Goal: Task Accomplishment & Management: Use online tool/utility

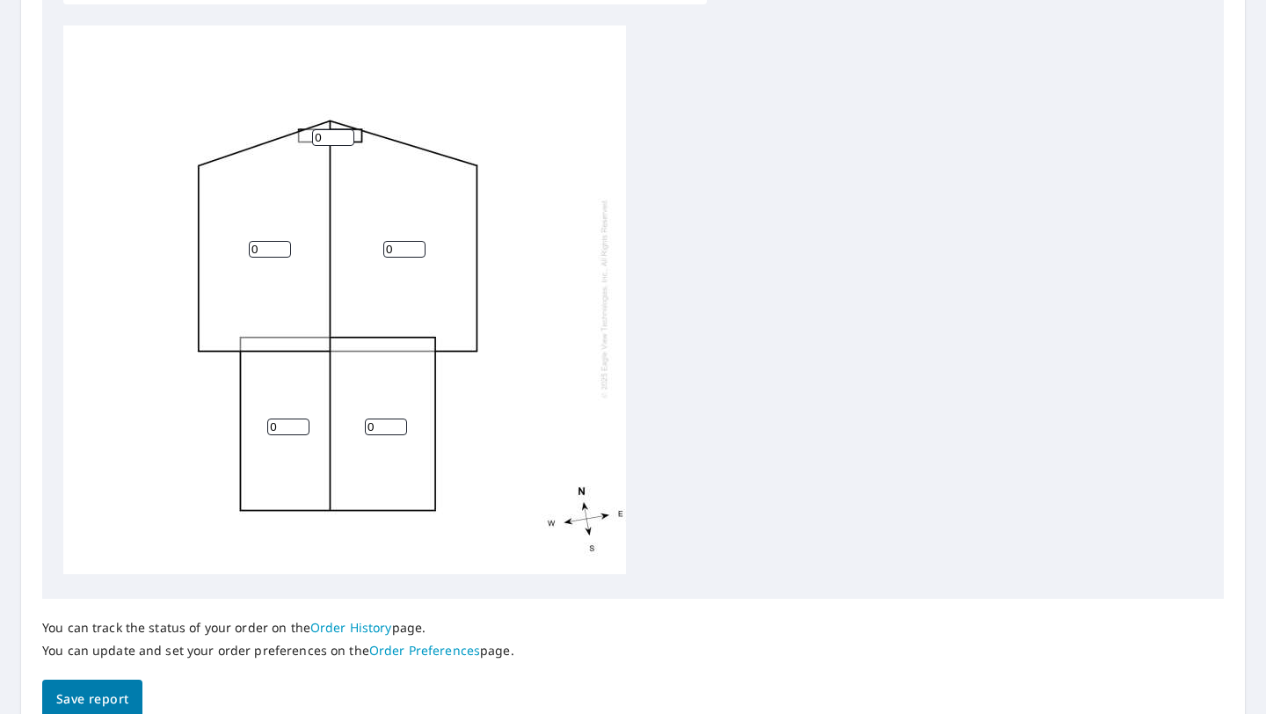
scroll to position [593, 0]
drag, startPoint x: 388, startPoint y: 422, endPoint x: 351, endPoint y: 421, distance: 37.8
click at [351, 421] on div "0 0 0 0 0" at bounding box center [344, 297] width 563 height 552
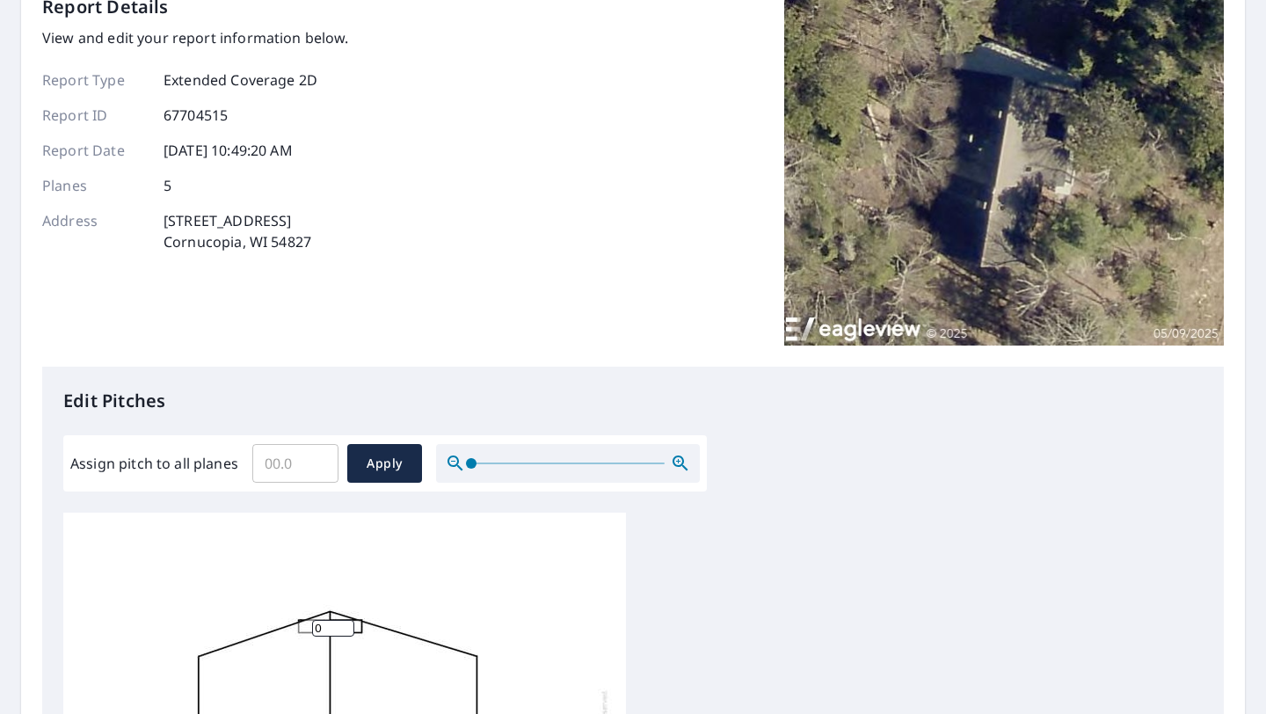
scroll to position [111, 0]
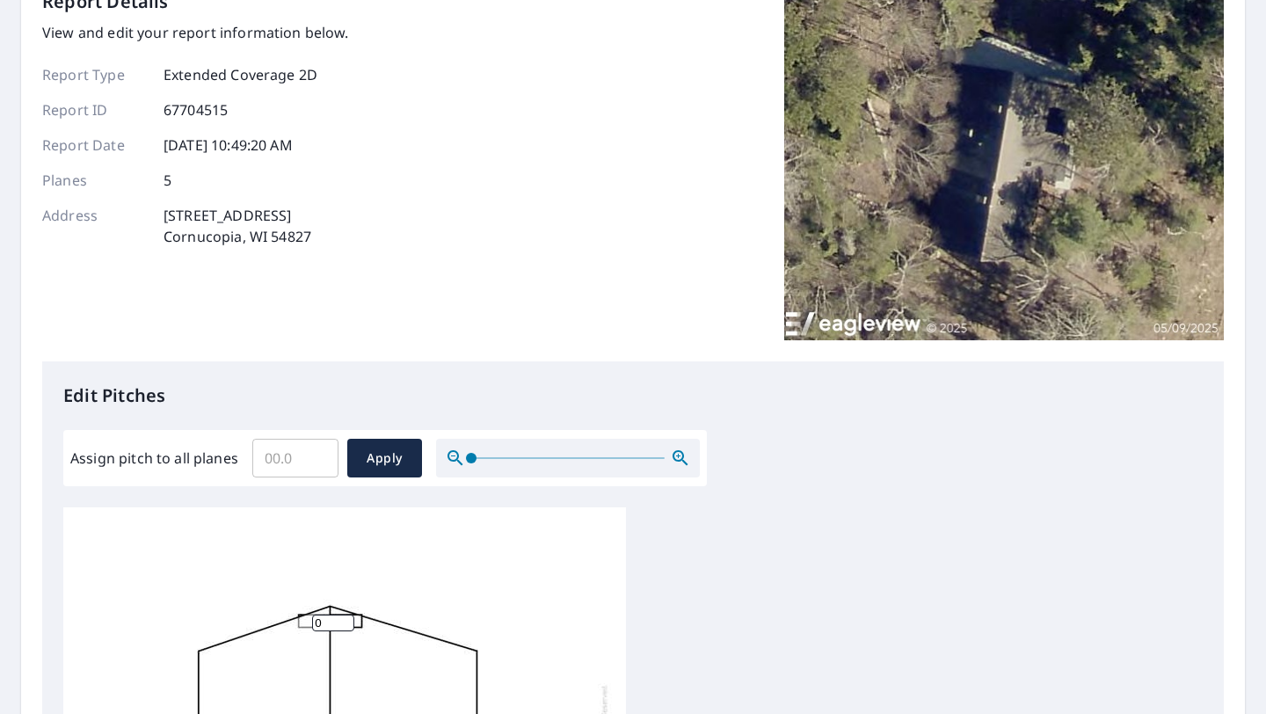
click at [306, 458] on input "Assign pitch to all planes" at bounding box center [295, 457] width 86 height 49
type input "12"
click at [368, 463] on span "Apply" at bounding box center [384, 458] width 47 height 22
type input "12"
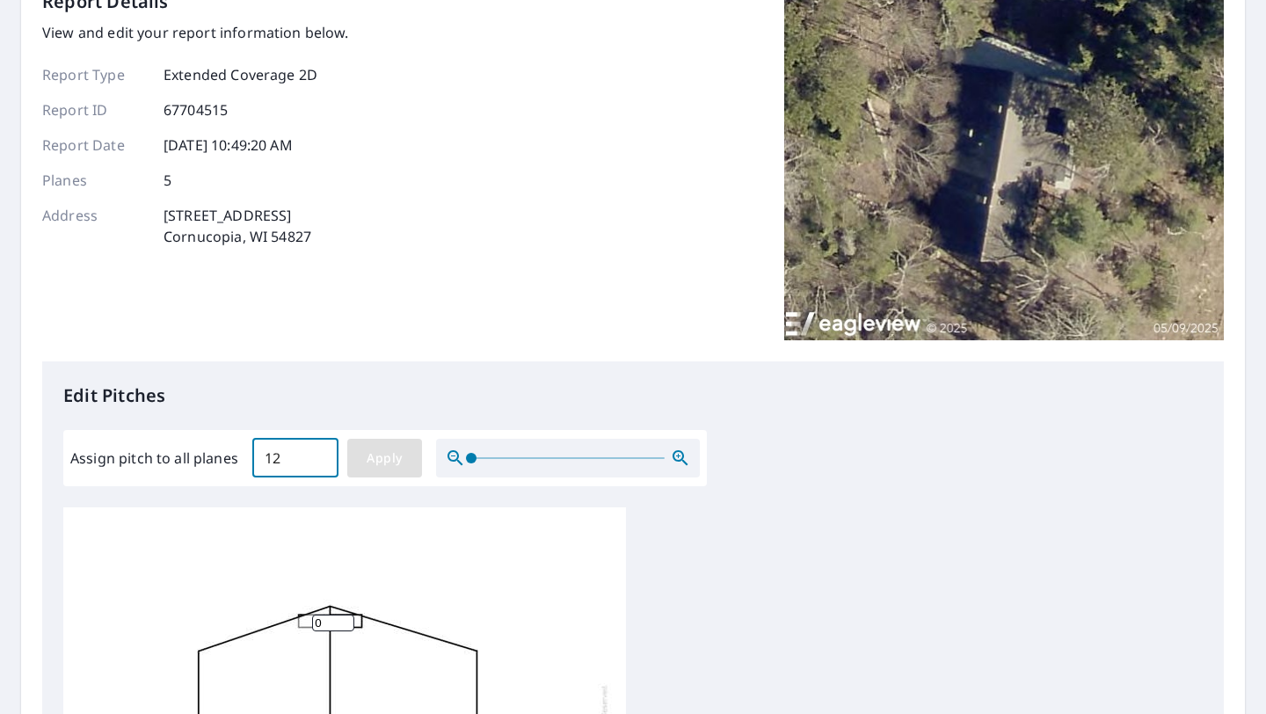
type input "12"
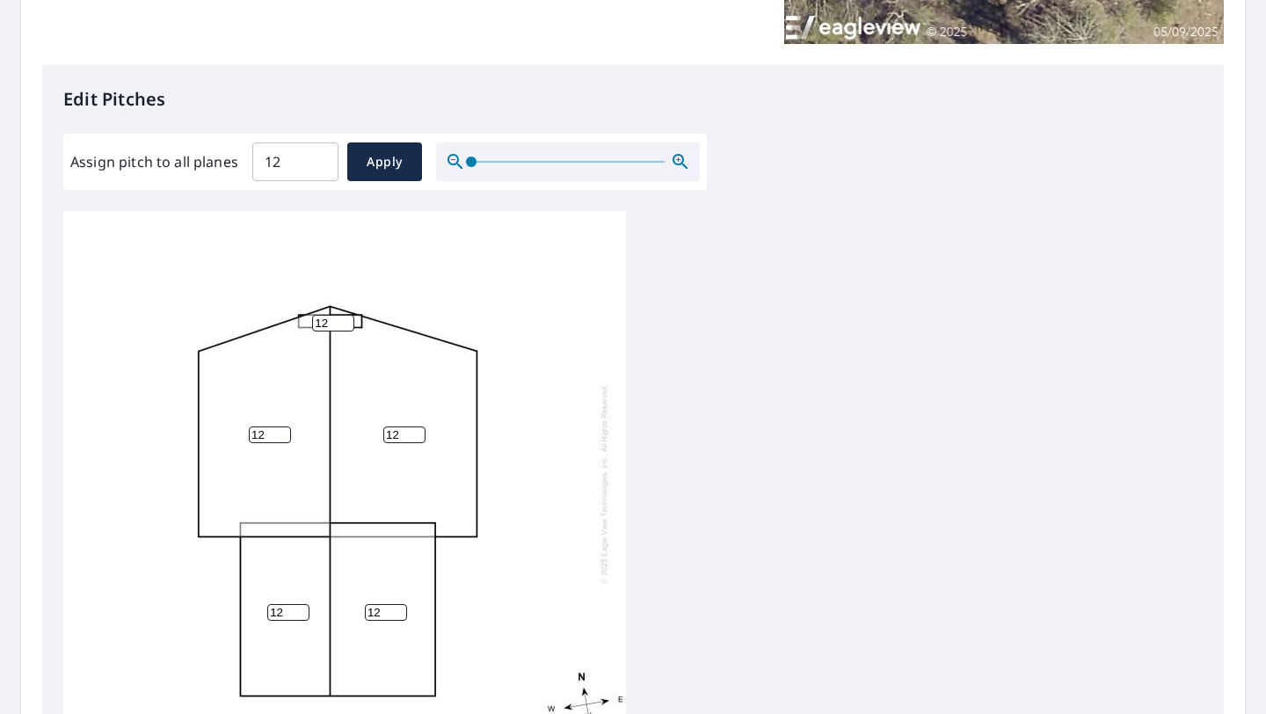
scroll to position [677, 0]
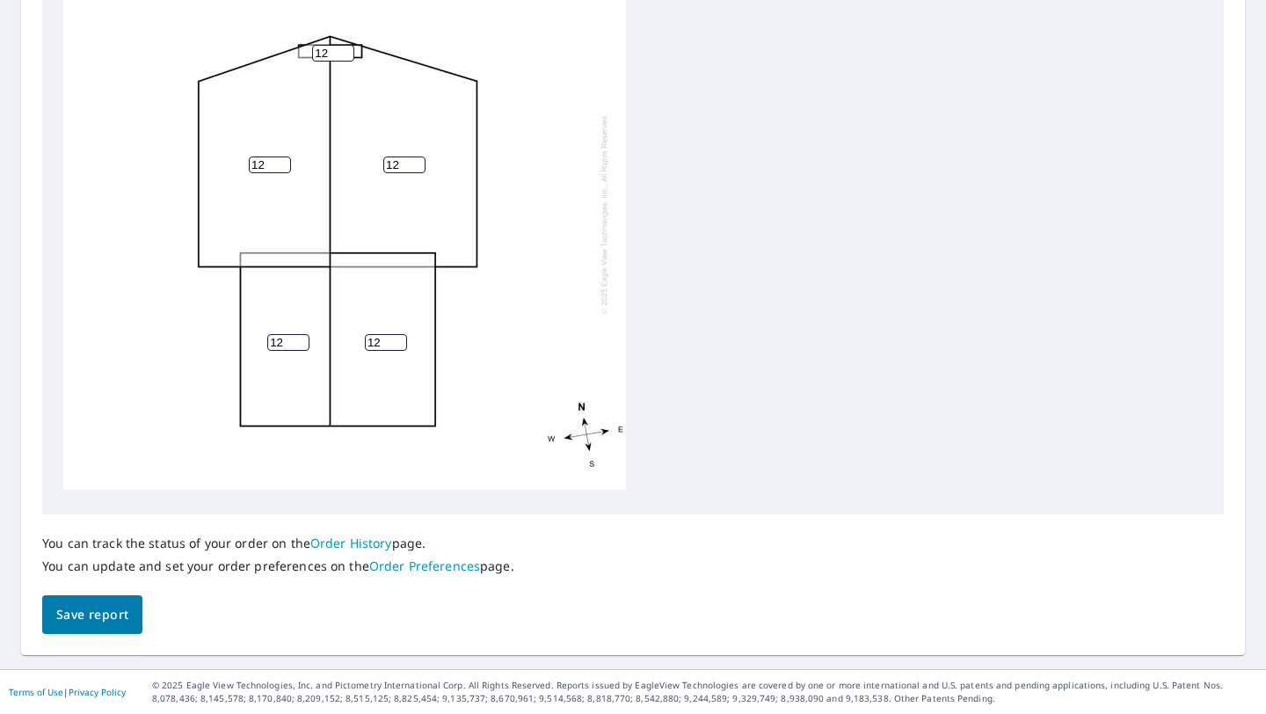
click at [127, 607] on span "Save report" at bounding box center [92, 615] width 72 height 22
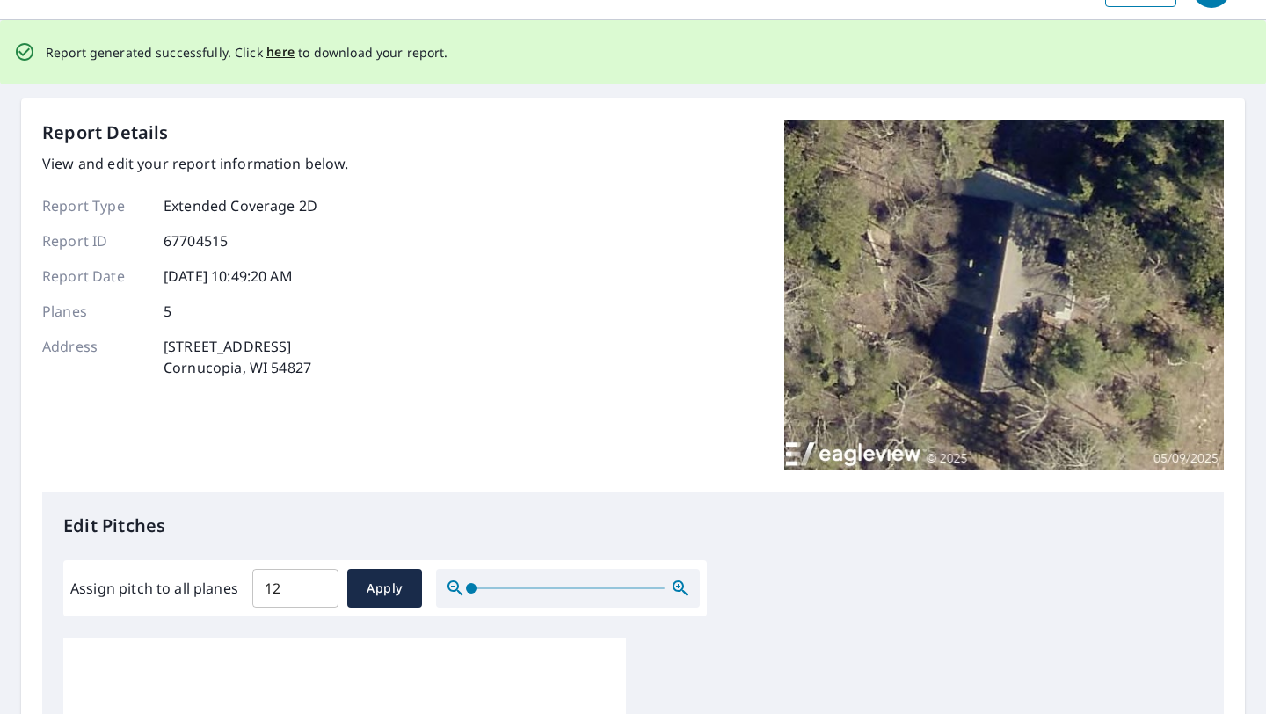
scroll to position [0, 0]
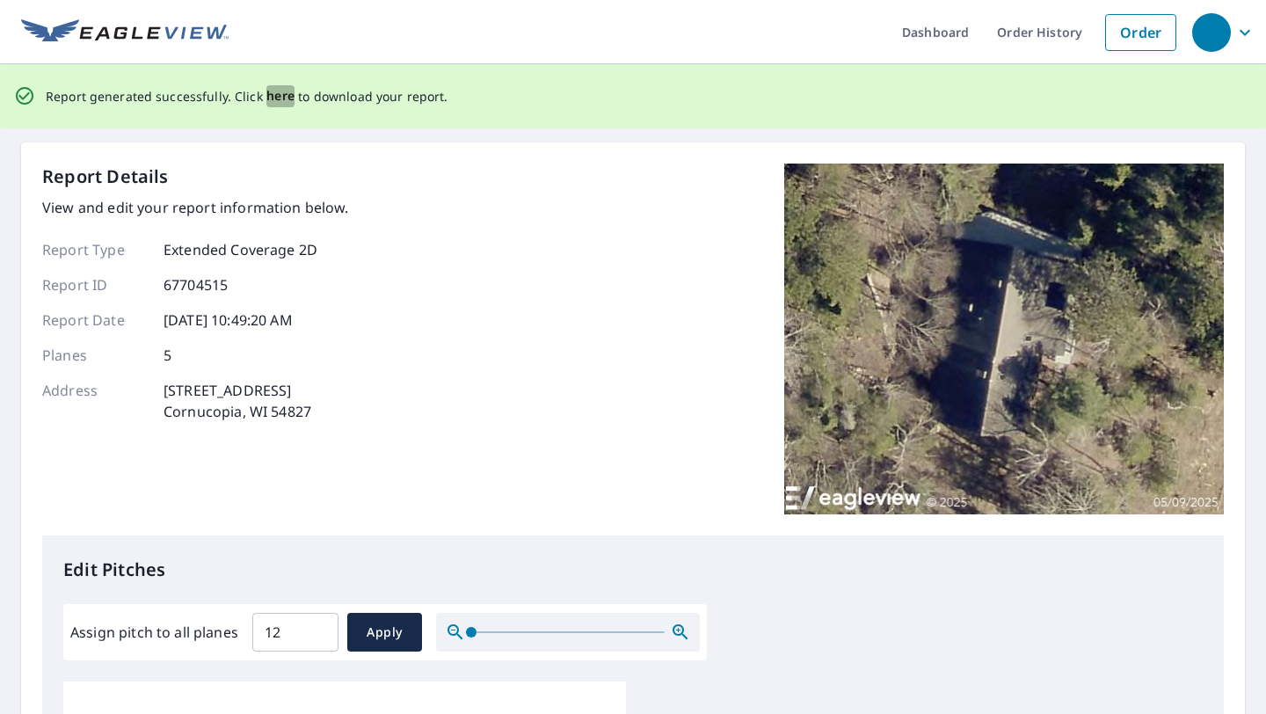
click at [281, 94] on span "here" at bounding box center [280, 96] width 29 height 22
